Goal: Navigation & Orientation: Find specific page/section

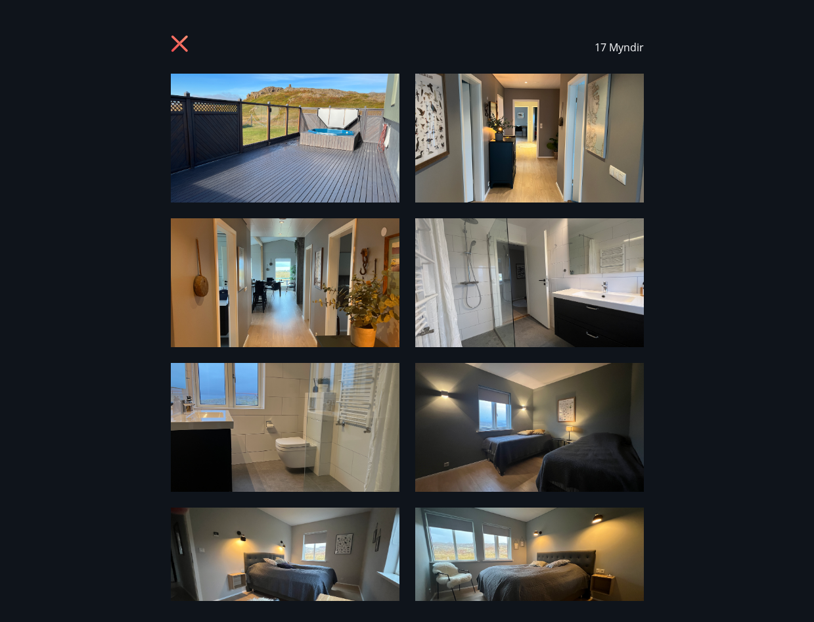
click at [486, 142] on img at bounding box center [529, 138] width 229 height 129
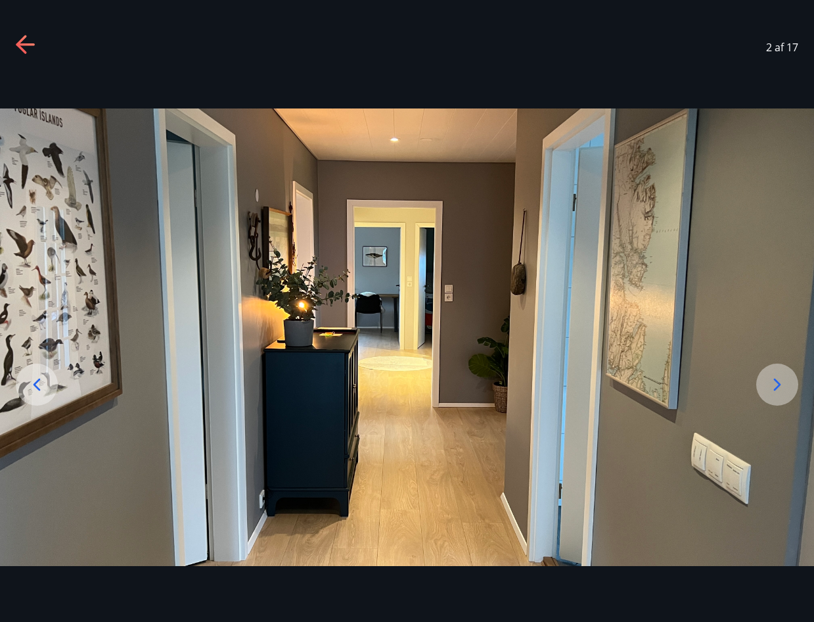
click at [779, 384] on icon at bounding box center [777, 385] width 7 height 12
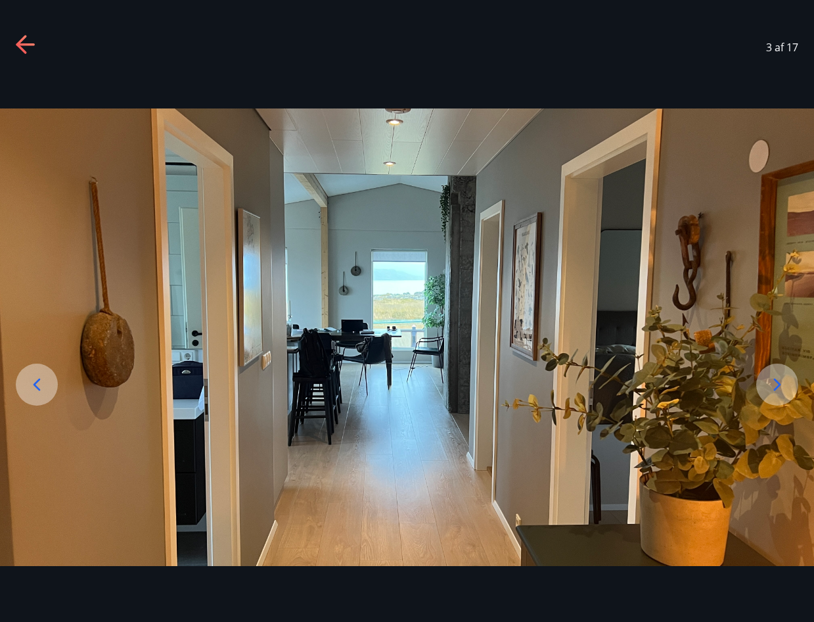
click at [30, 385] on icon at bounding box center [36, 384] width 21 height 21
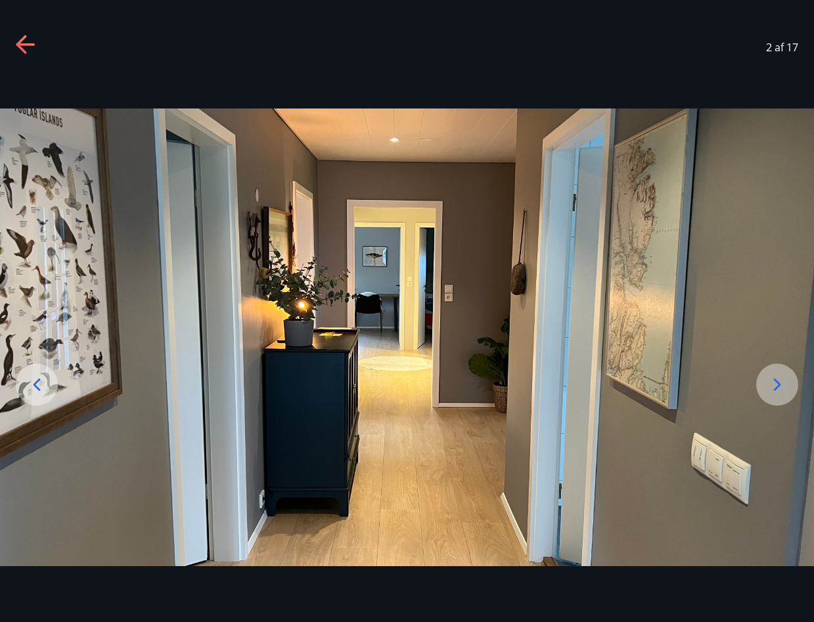
click at [782, 384] on icon at bounding box center [777, 384] width 21 height 21
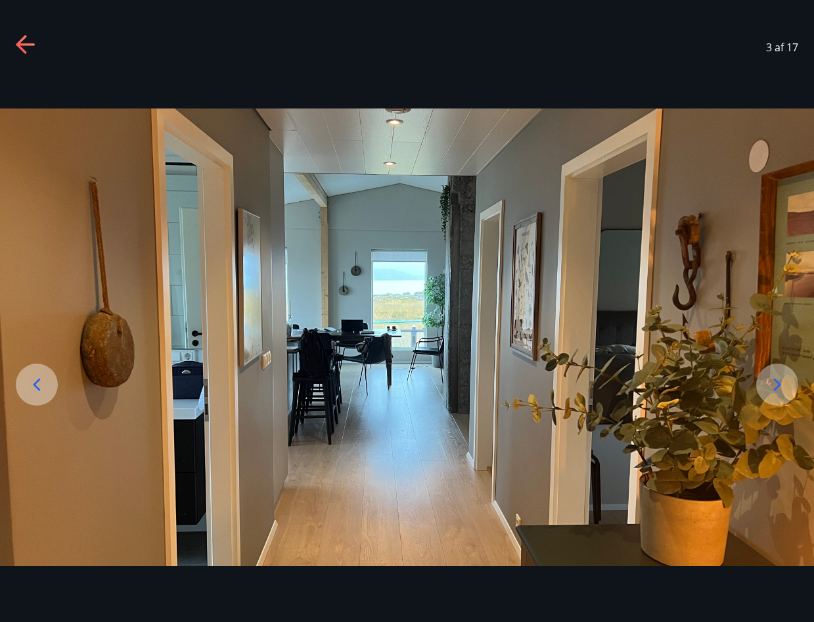
click at [782, 385] on icon at bounding box center [777, 384] width 21 height 21
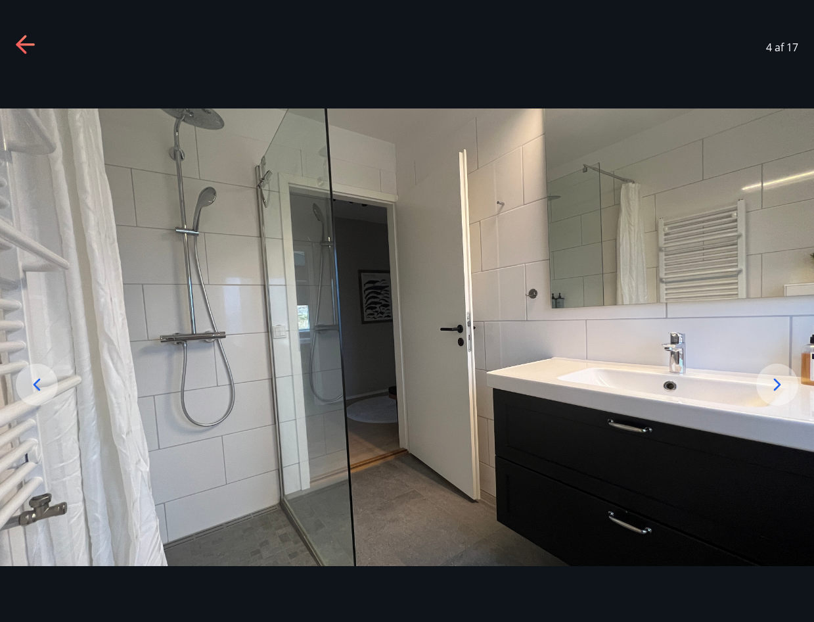
click at [773, 381] on icon at bounding box center [777, 384] width 21 height 21
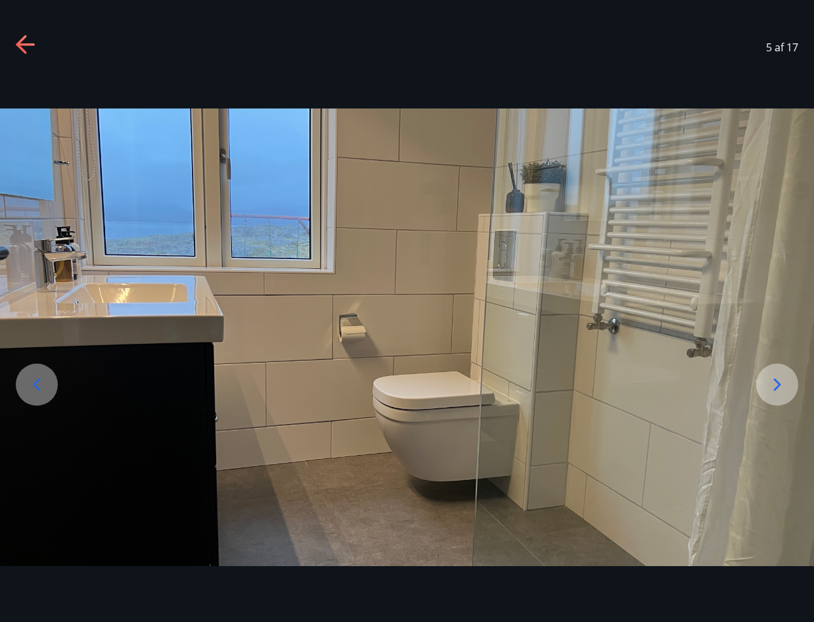
click at [776, 381] on icon at bounding box center [777, 385] width 7 height 12
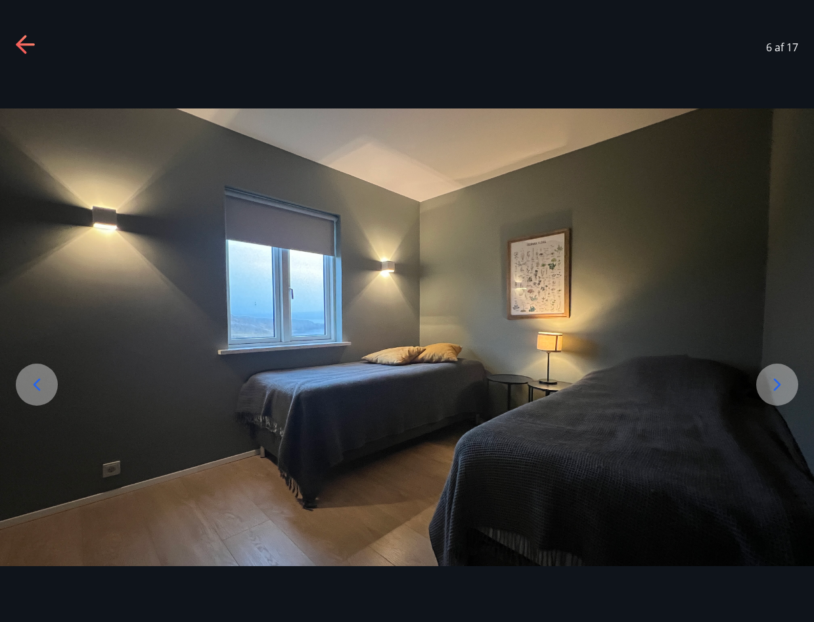
click at [785, 381] on icon at bounding box center [777, 384] width 21 height 21
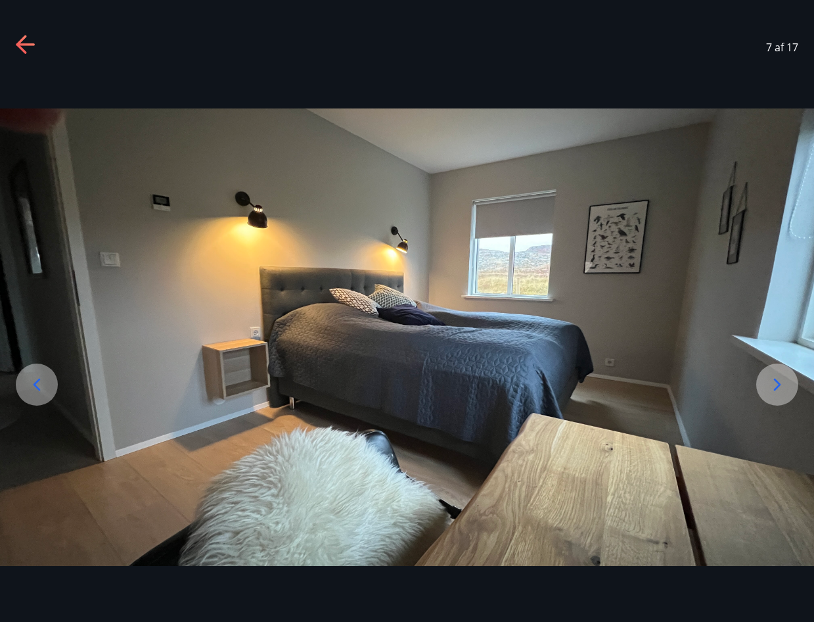
click at [774, 383] on icon at bounding box center [777, 384] width 21 height 21
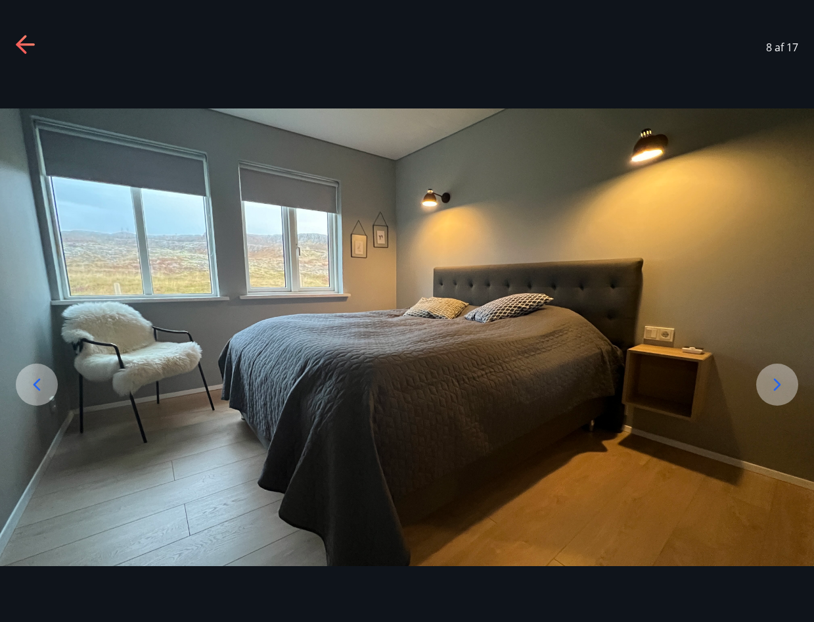
click at [775, 390] on icon at bounding box center [777, 385] width 7 height 12
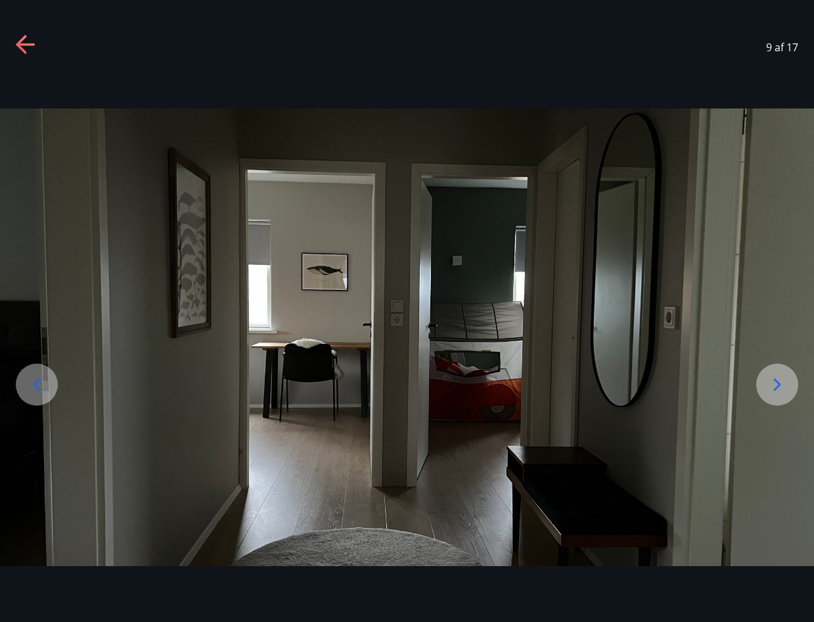
click at [780, 381] on icon at bounding box center [777, 384] width 21 height 21
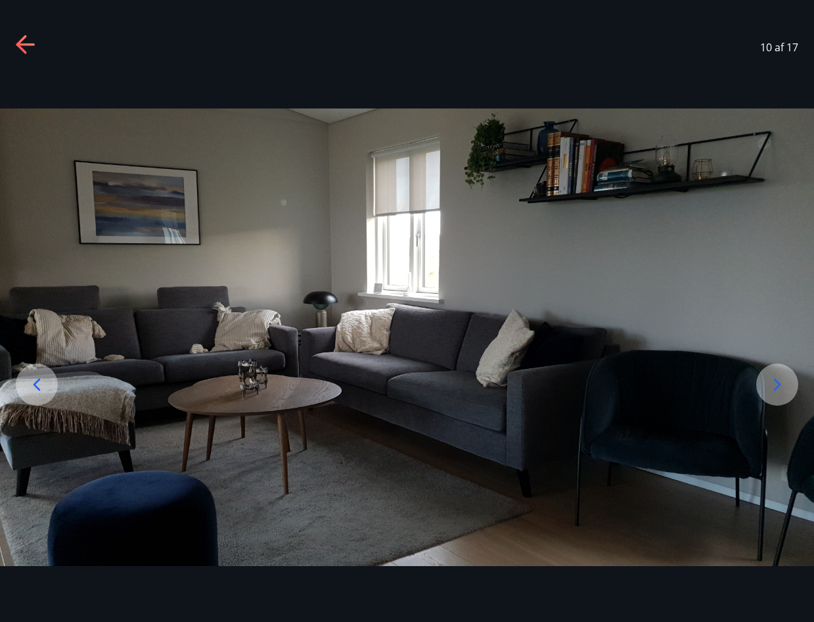
click at [782, 382] on icon at bounding box center [777, 384] width 21 height 21
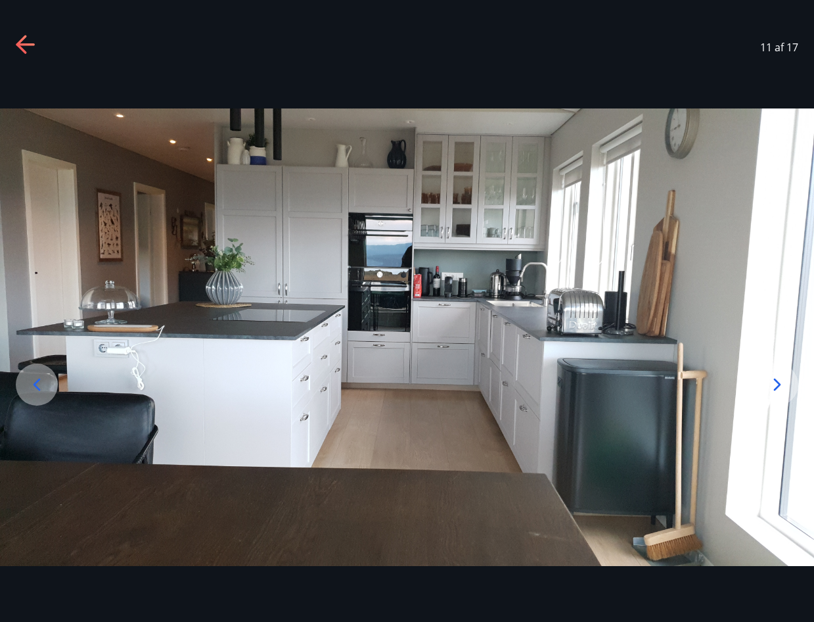
click at [775, 379] on icon at bounding box center [777, 385] width 7 height 12
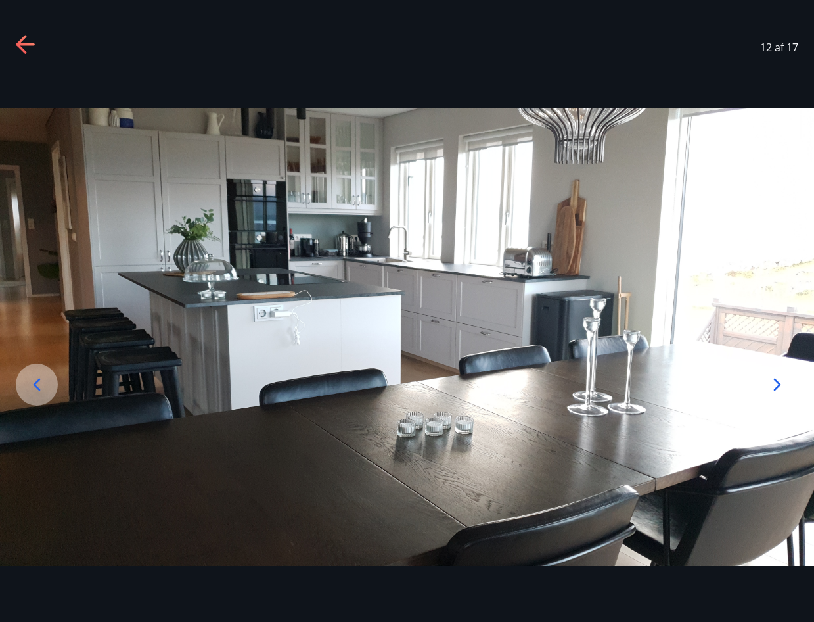
click at [777, 384] on icon at bounding box center [777, 384] width 21 height 21
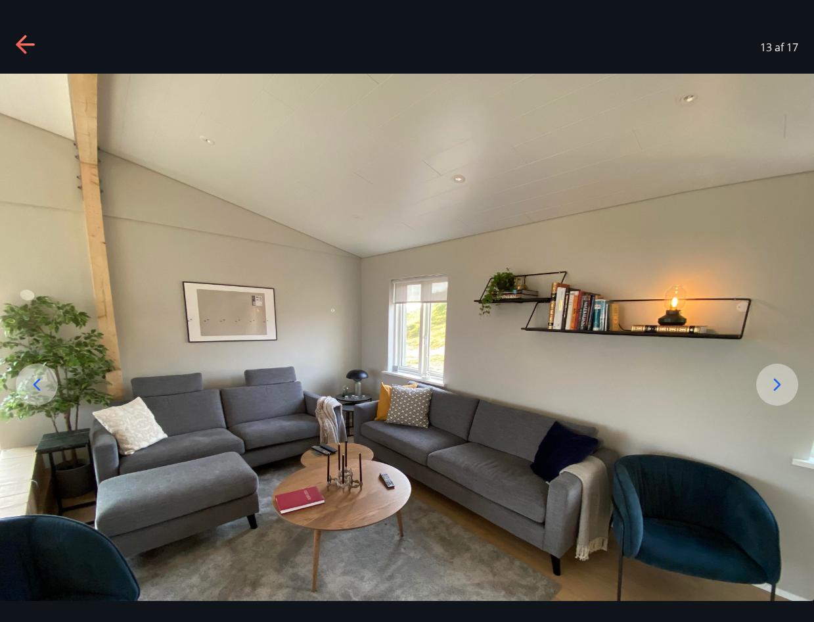
click at [776, 385] on icon at bounding box center [777, 384] width 21 height 21
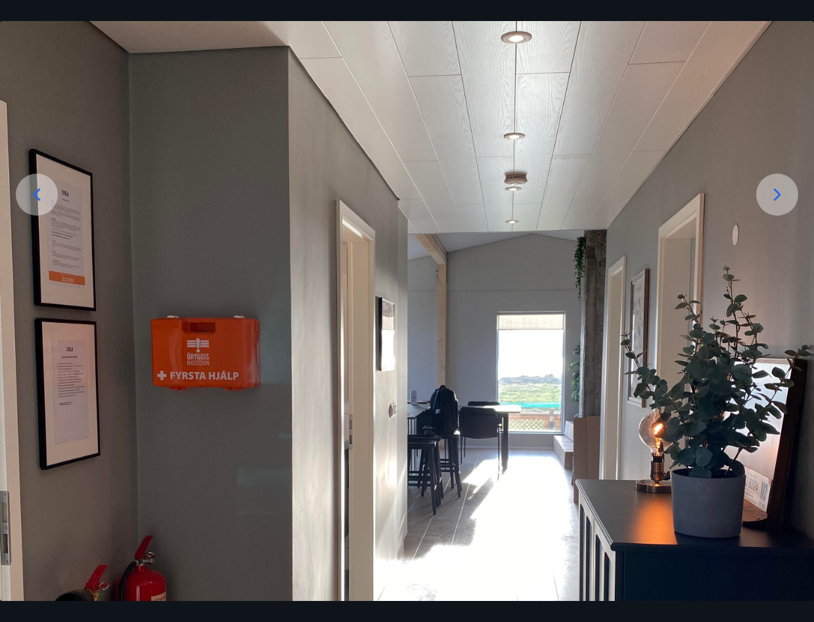
scroll to position [197, 0]
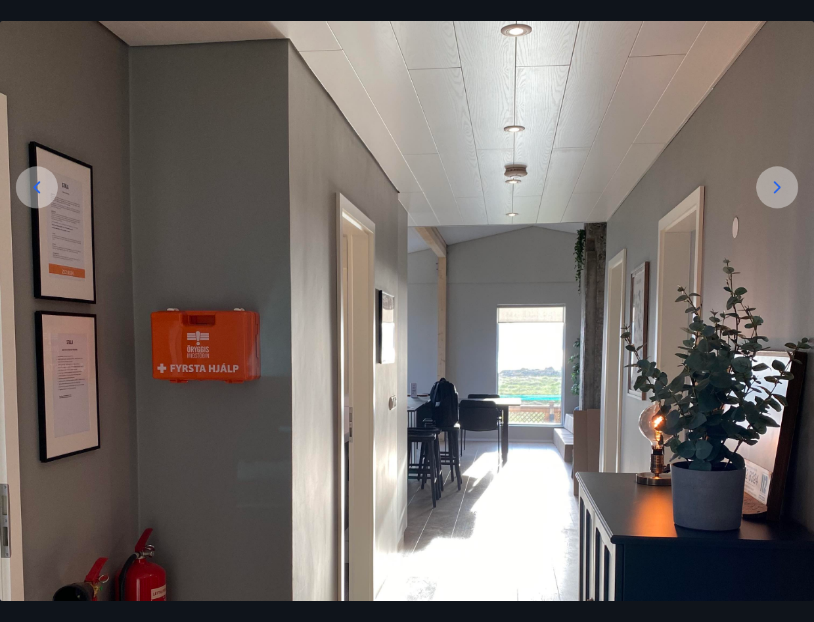
click at [774, 195] on icon at bounding box center [777, 187] width 21 height 21
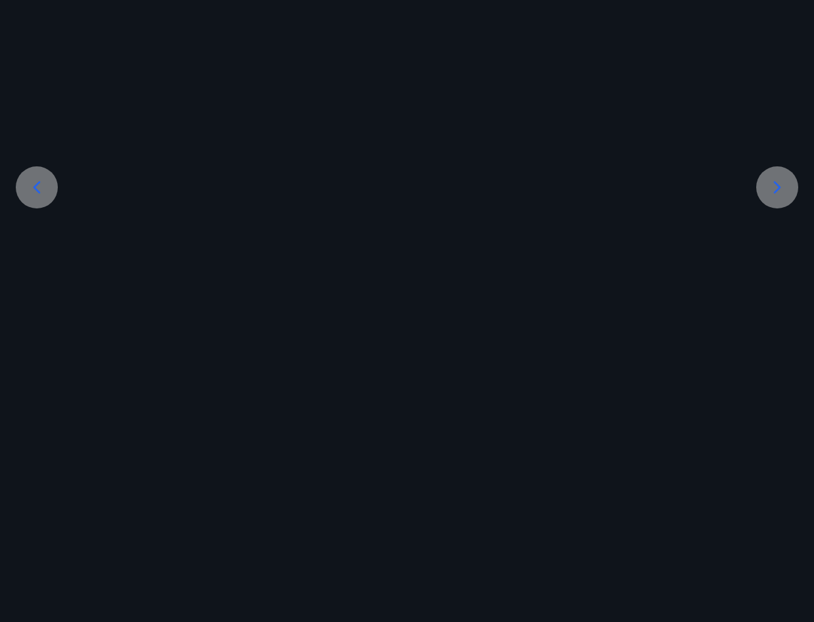
scroll to position [0, 0]
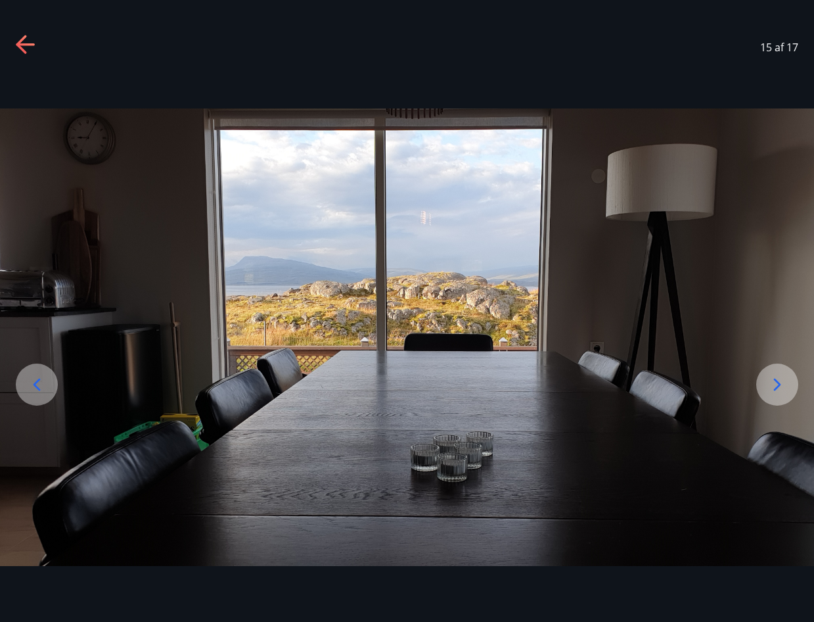
click at [784, 385] on icon at bounding box center [777, 384] width 21 height 21
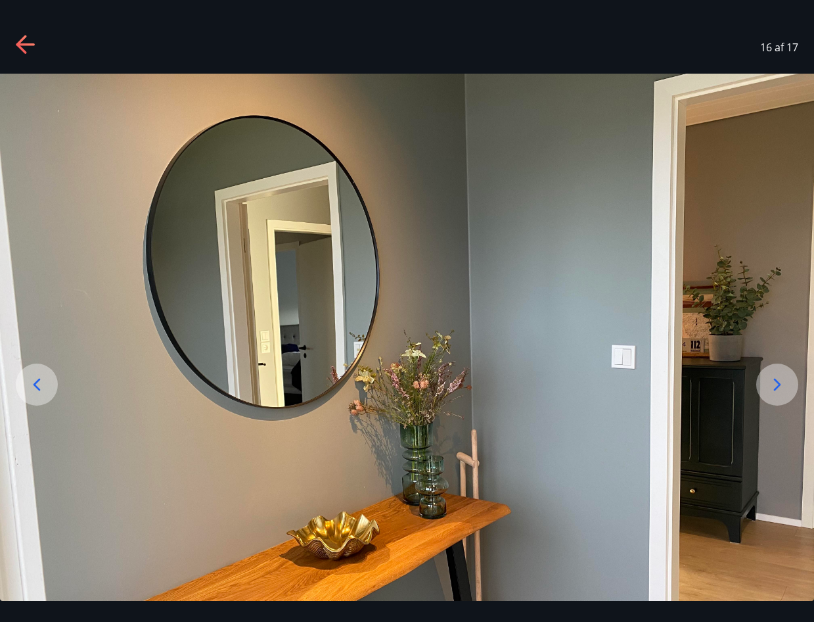
click at [780, 385] on icon at bounding box center [777, 385] width 7 height 12
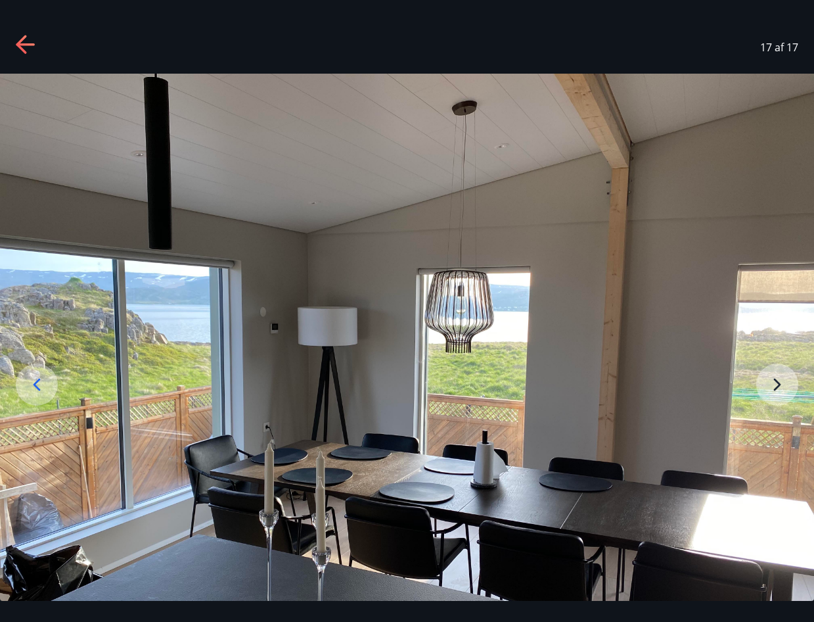
click at [778, 383] on img at bounding box center [407, 379] width 814 height 611
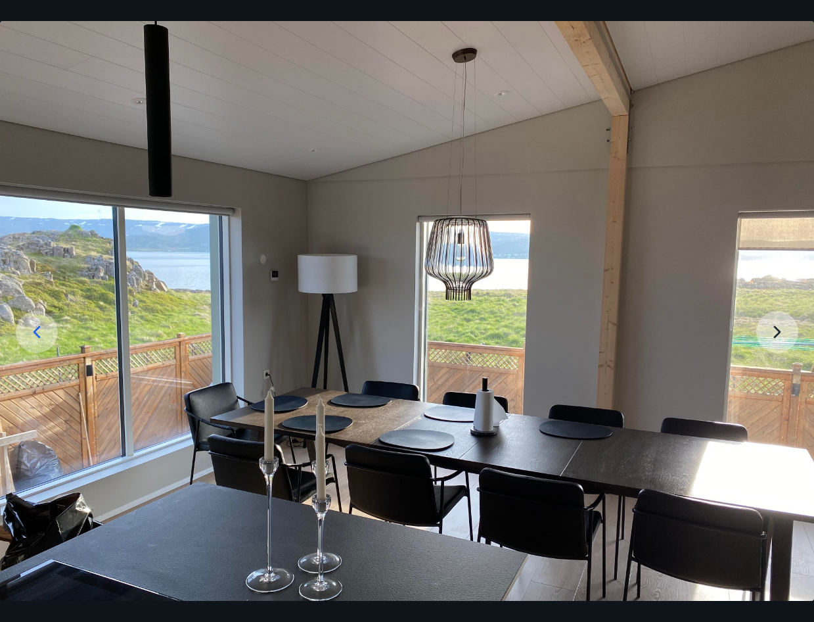
click at [777, 341] on img at bounding box center [407, 326] width 814 height 611
click at [776, 325] on img at bounding box center [407, 326] width 814 height 611
